Goal: Register for event/course

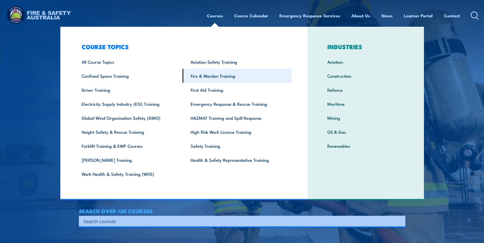
click at [205, 76] on link "Fire & Warden Training" at bounding box center [237, 76] width 109 height 14
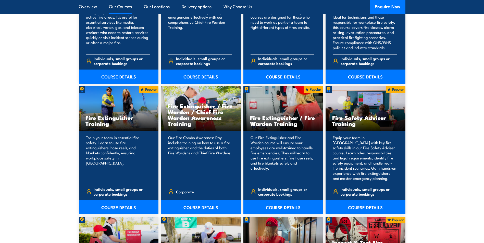
scroll to position [510, 0]
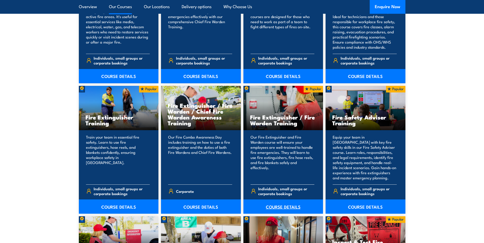
click at [282, 208] on link "COURSE DETAILS" at bounding box center [283, 207] width 80 height 14
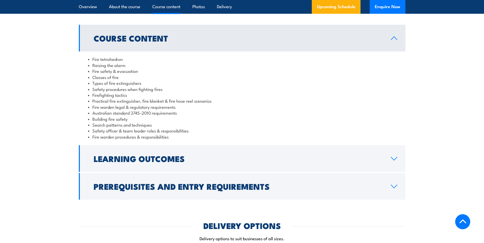
scroll to position [459, 0]
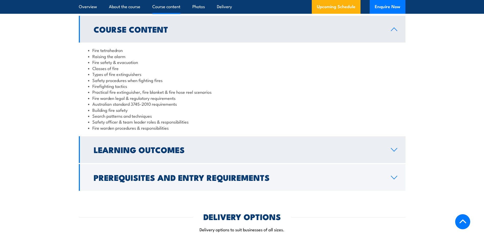
click at [397, 149] on link "Learning Outcomes" at bounding box center [242, 149] width 326 height 27
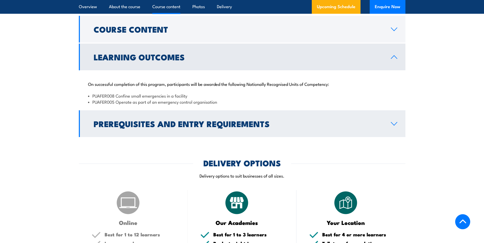
click at [393, 124] on icon at bounding box center [394, 124] width 7 height 4
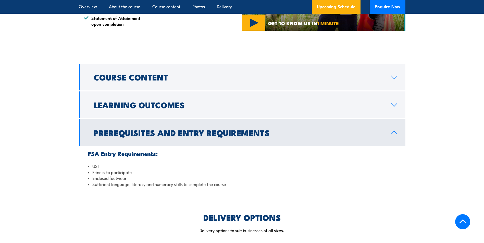
scroll to position [408, 0]
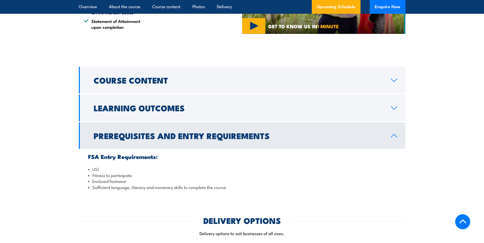
click at [394, 135] on icon at bounding box center [394, 135] width 6 height 3
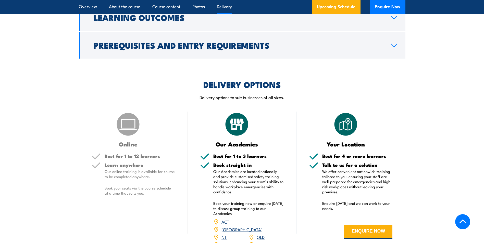
scroll to position [536, 0]
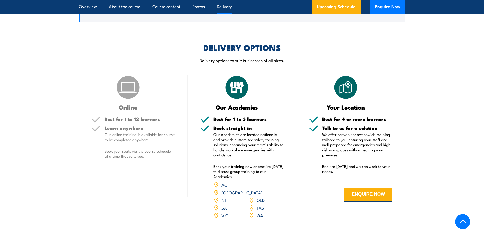
click at [262, 190] on link "NSW" at bounding box center [241, 193] width 41 height 6
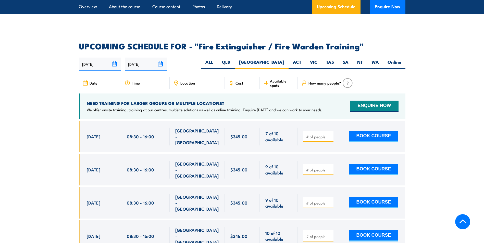
scroll to position [791, 0]
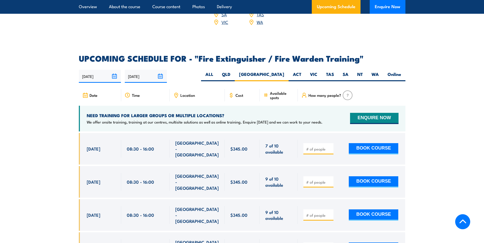
click at [346, 91] on img at bounding box center [348, 96] width 10 height 10
click at [438, 103] on section "UPCOMING SCHEDULE FOR - "Fire Extinguisher / Fire Warden Training" 14/08/2025 1…" at bounding box center [242, 197] width 484 height 284
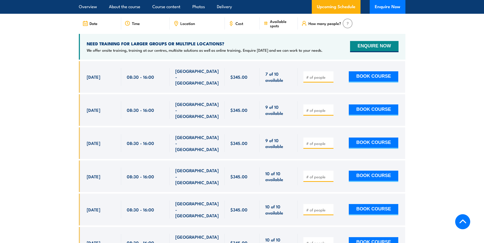
scroll to position [893, 0]
